Goal: Task Accomplishment & Management: Manage account settings

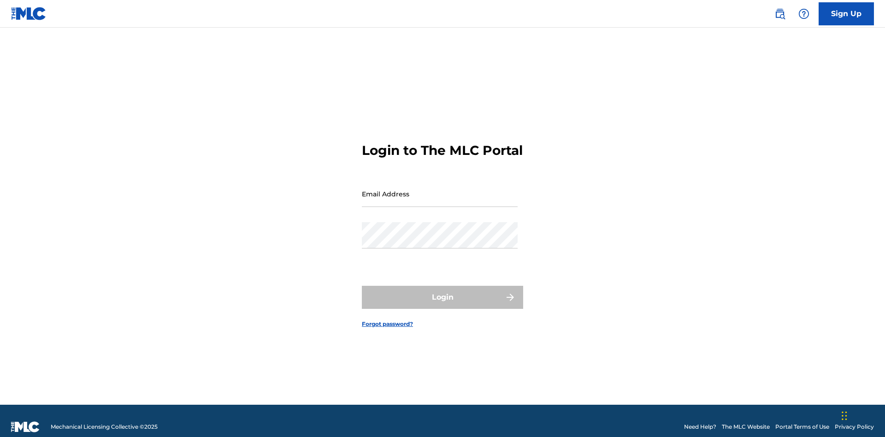
scroll to position [12, 0]
click at [388, 320] on link "Forgot password?" at bounding box center [387, 324] width 51 height 8
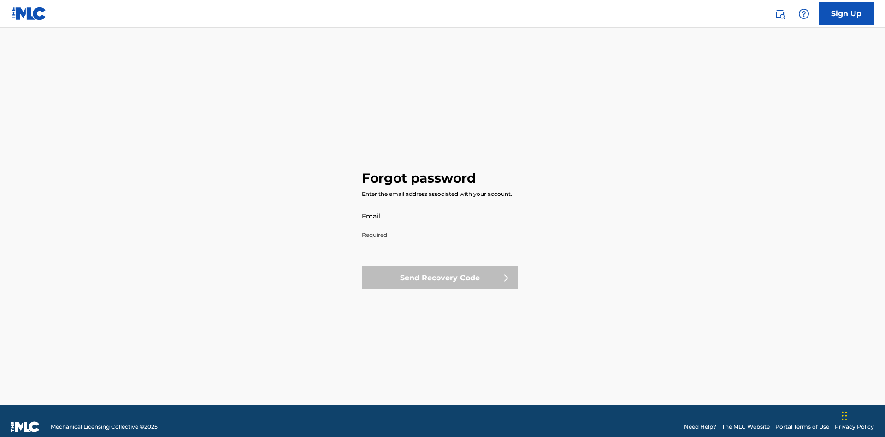
scroll to position [12, 0]
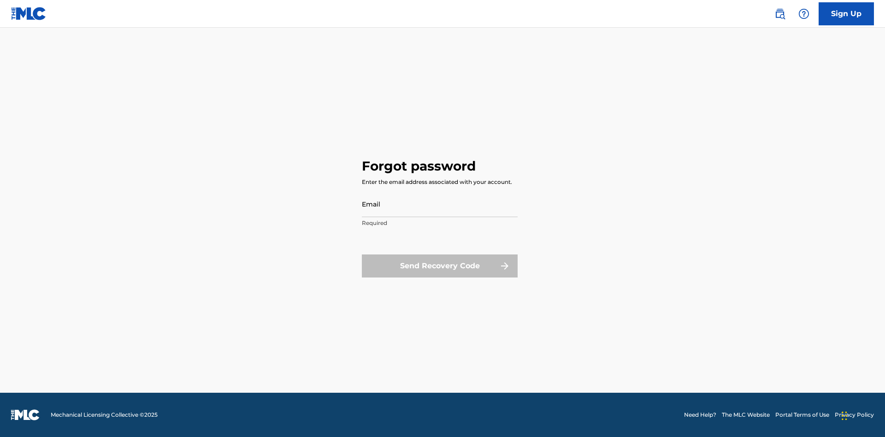
click at [440, 204] on input "Email" at bounding box center [440, 204] width 156 height 26
type input "[EMAIL_ADDRESS][DOMAIN_NAME]"
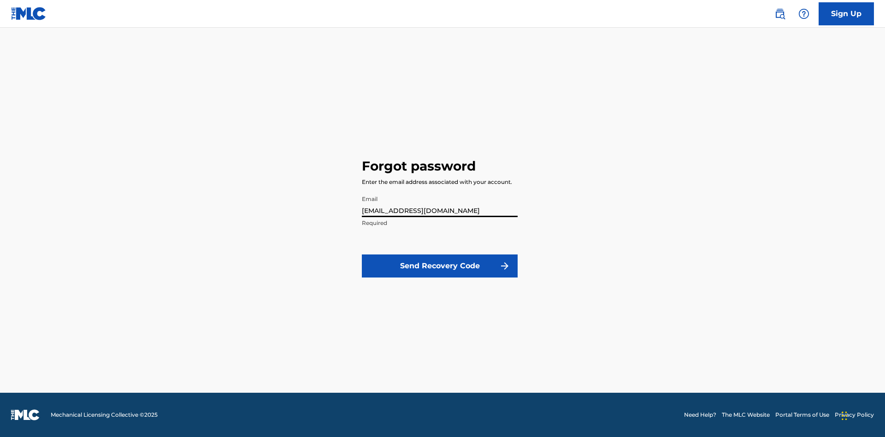
scroll to position [0, 24]
click at [440, 266] on button "Send Recovery Code" at bounding box center [440, 265] width 156 height 23
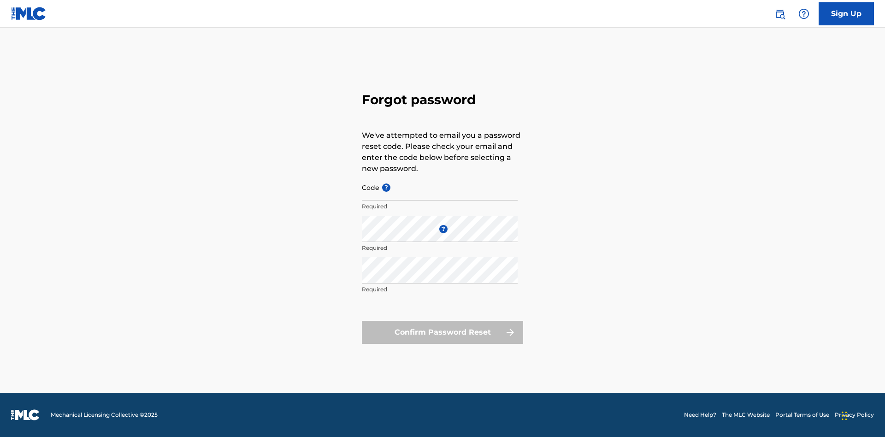
click at [440, 187] on input "Code ?" at bounding box center [440, 187] width 156 height 26
type input "FP_0249c0052d5d6d1d7a67a504682d"
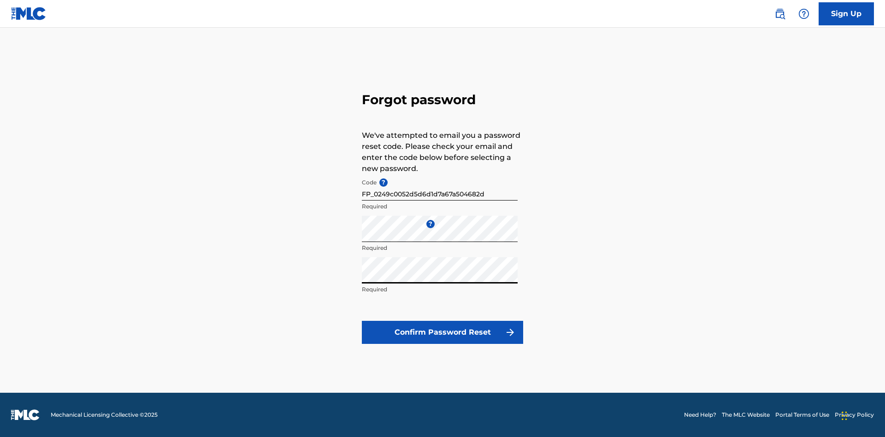
click at [443, 332] on button "Confirm Password Reset" at bounding box center [442, 332] width 161 height 23
